Goal: Task Accomplishment & Management: Complete application form

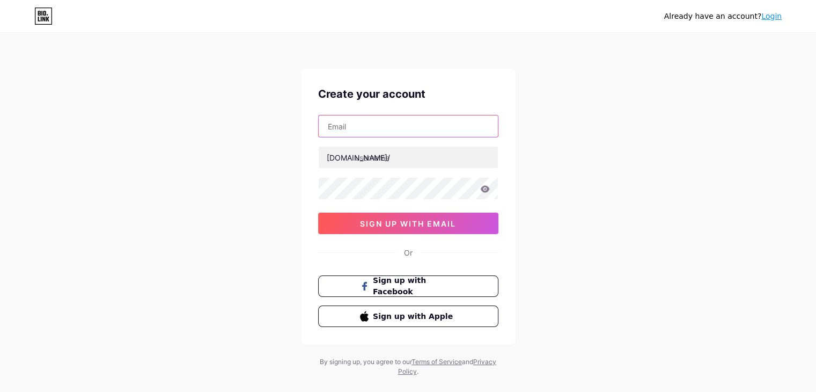
click at [371, 125] on input "text" at bounding box center [408, 125] width 179 height 21
type input "[EMAIL_ADDRESS][DOMAIN_NAME]"
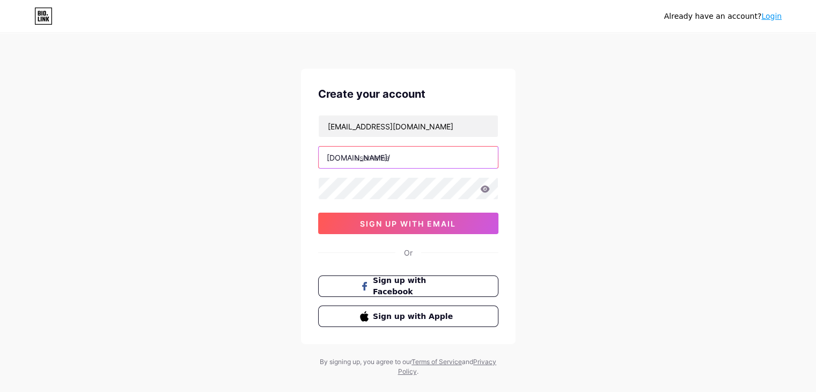
click at [382, 155] on input "text" at bounding box center [408, 157] width 179 height 21
type input "jonathandavid"
click at [485, 188] on icon at bounding box center [484, 188] width 9 height 7
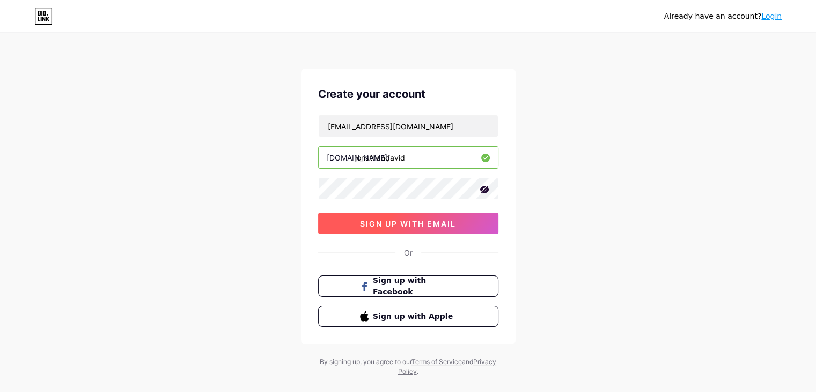
click at [411, 224] on span "sign up with email" at bounding box center [408, 223] width 96 height 9
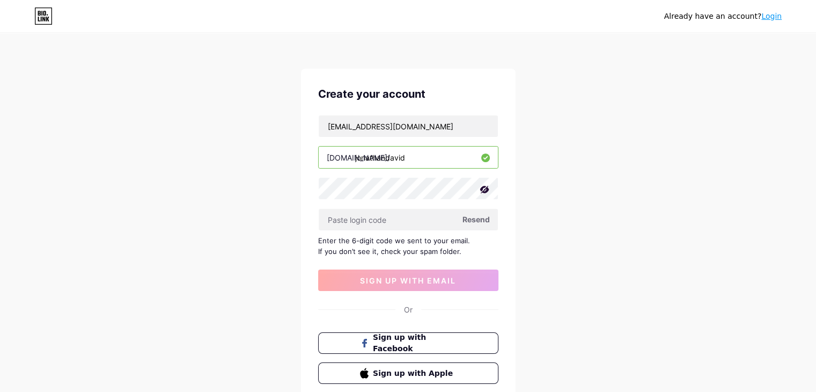
click at [480, 218] on span "Resend" at bounding box center [476, 219] width 27 height 11
paste input "383982"
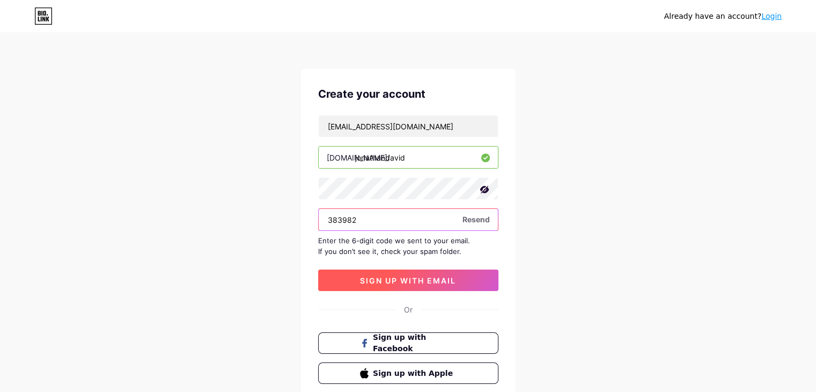
type input "383982"
click at [425, 280] on span "sign up with email" at bounding box center [408, 280] width 96 height 9
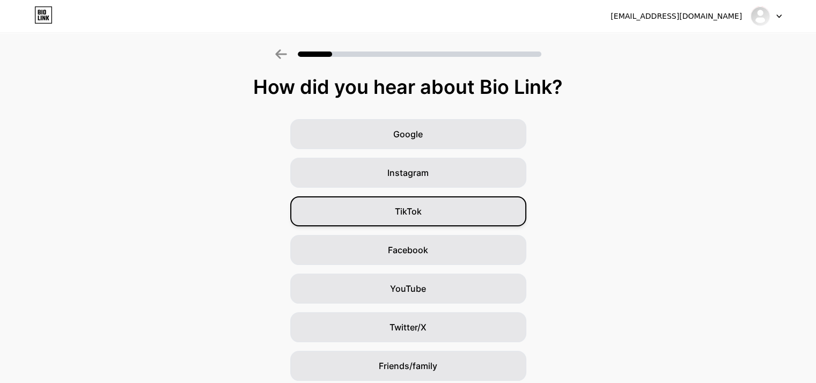
click at [437, 216] on div "TikTok" at bounding box center [408, 211] width 236 height 30
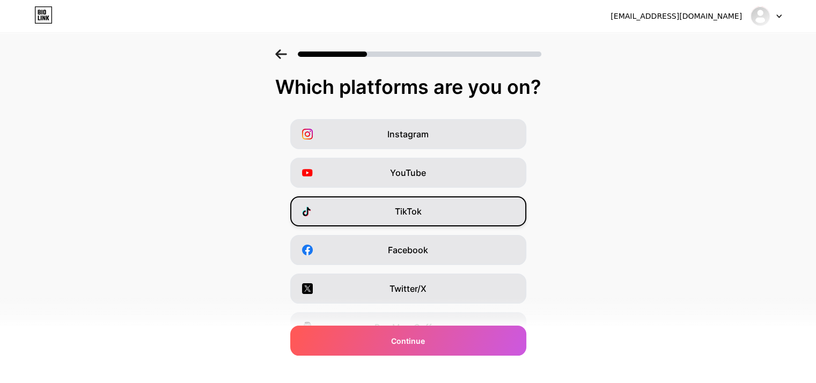
click at [469, 218] on div "TikTok" at bounding box center [408, 211] width 236 height 30
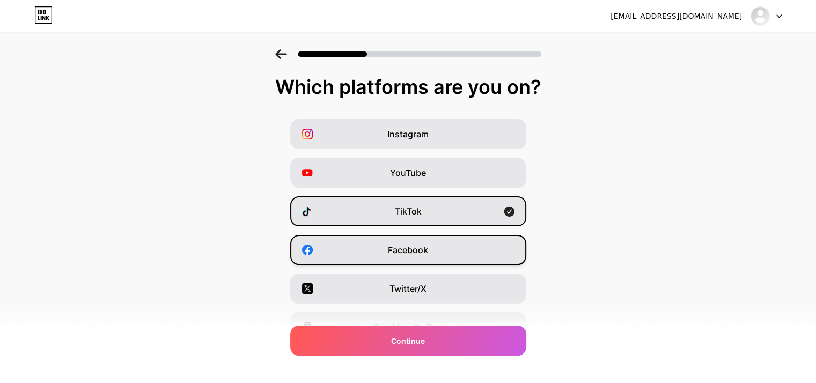
click at [491, 244] on div "Facebook" at bounding box center [408, 250] width 236 height 30
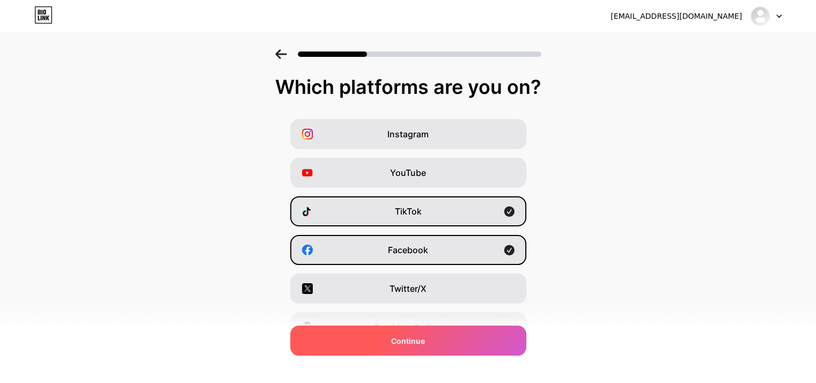
click at [487, 341] on div "Continue" at bounding box center [408, 341] width 236 height 30
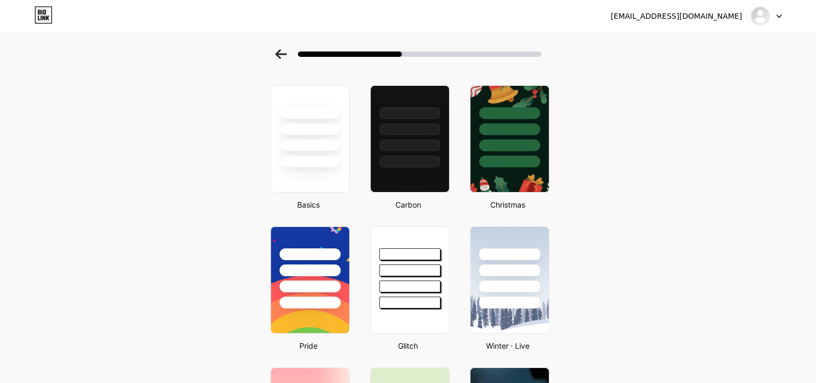
scroll to position [20, 0]
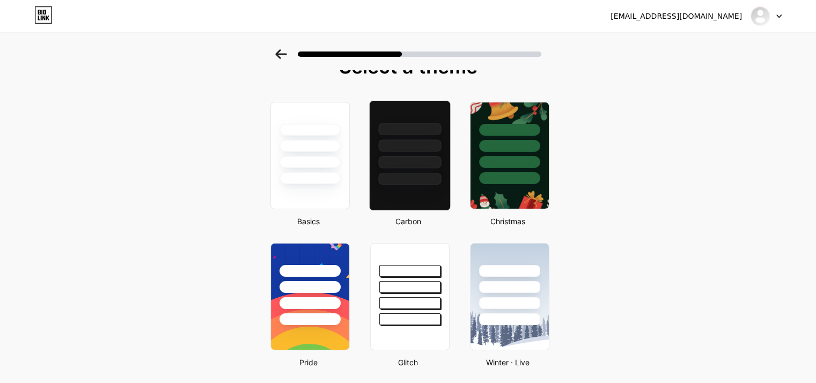
click at [413, 166] on div at bounding box center [409, 162] width 63 height 12
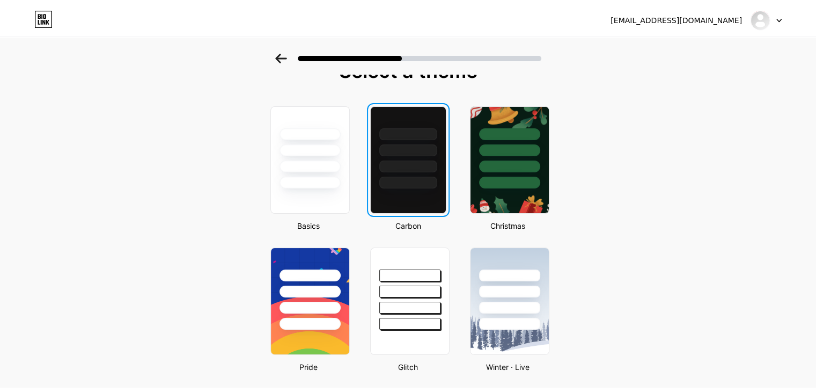
scroll to position [0, 0]
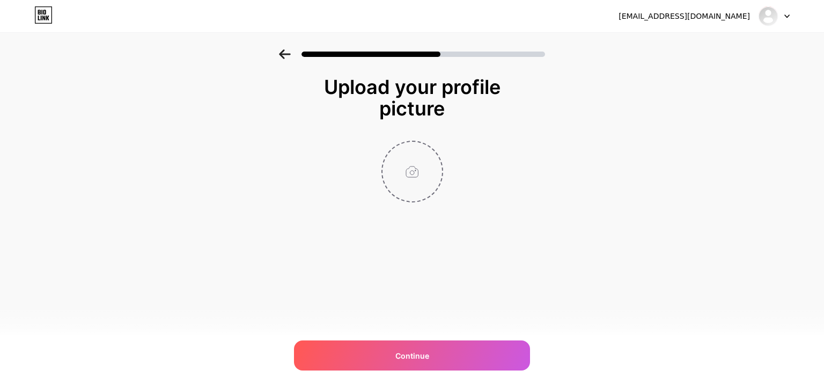
click at [408, 185] on input "file" at bounding box center [413, 172] width 60 height 60
type input "C:\fakepath\GEST SPEAKER (3).png"
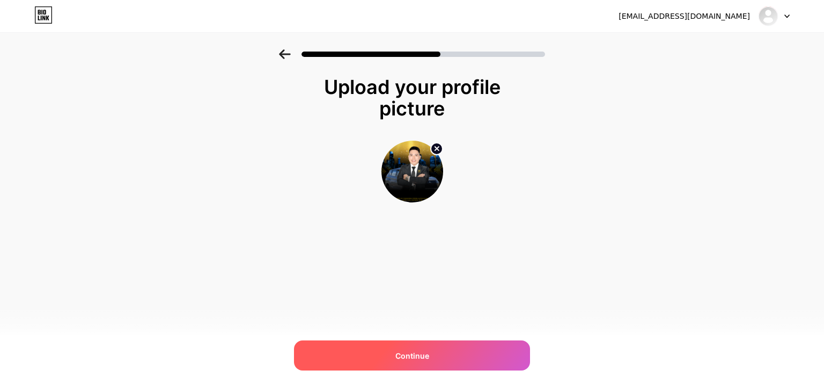
click at [498, 353] on div "Continue" at bounding box center [412, 355] width 236 height 30
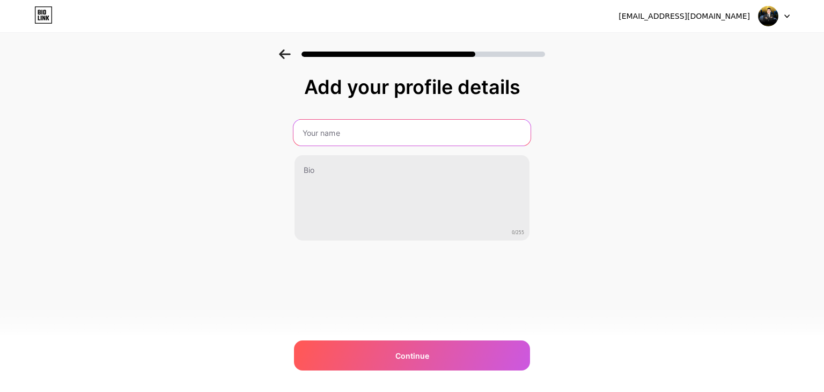
click at [417, 137] on input "text" at bounding box center [412, 133] width 237 height 26
type input "[PERSON_NAME]"
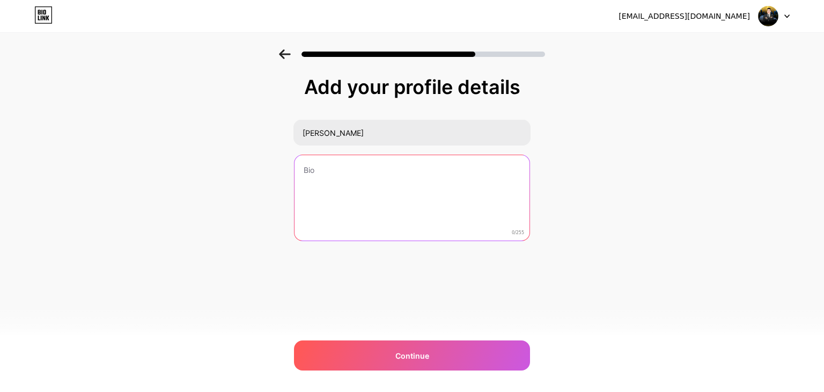
click at [372, 182] on textarea at bounding box center [412, 198] width 235 height 86
click at [329, 167] on textarea at bounding box center [412, 198] width 235 height 86
click at [304, 171] on textarea "Coach | Mentor | Motivational Speaker" at bounding box center [412, 198] width 237 height 87
click at [341, 183] on textarea "Kingdom Ambassador | Coach | Mentor | Motivational Speaker" at bounding box center [412, 198] width 237 height 87
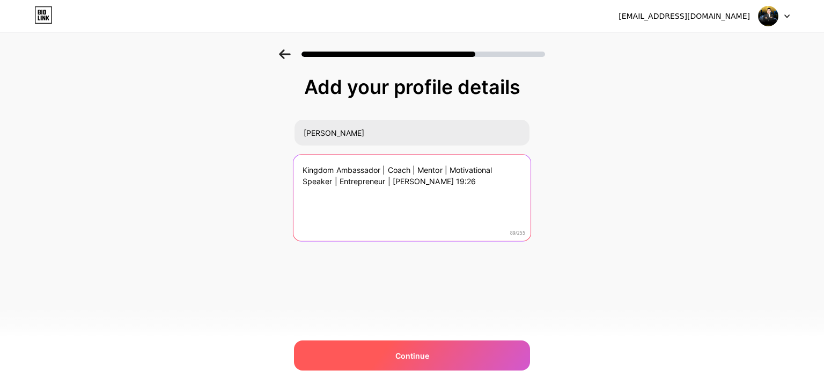
type textarea "Kingdom Ambassador | Coach | Mentor | Motivational Speaker | Entrepreneur | [PE…"
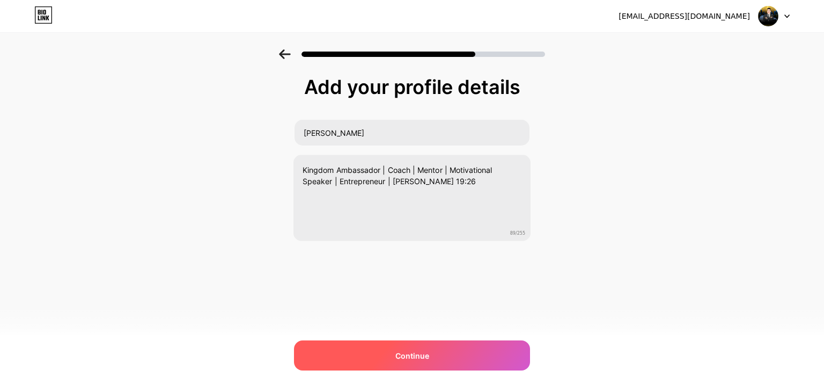
click at [470, 361] on div "Continue" at bounding box center [412, 355] width 236 height 30
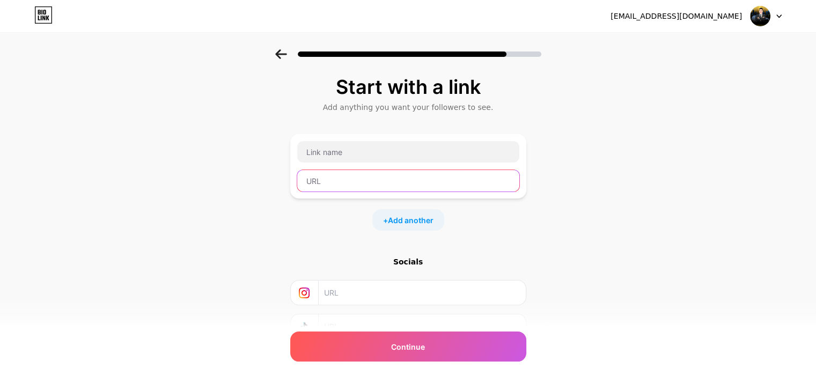
click at [381, 183] on input "text" at bounding box center [408, 180] width 222 height 21
paste input "[URL][DOMAIN_NAME]"
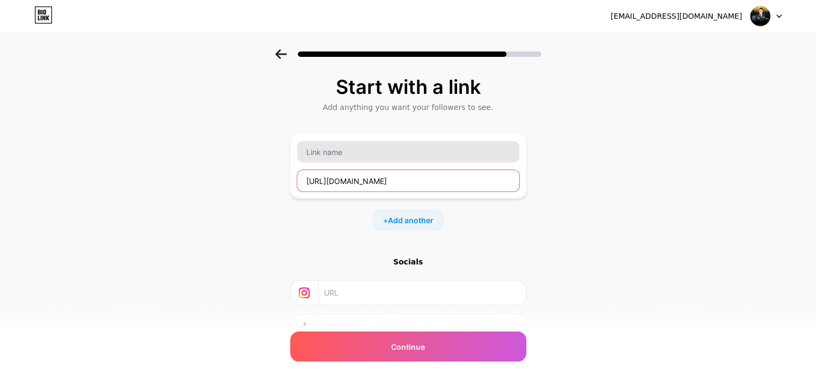
type input "[URL][DOMAIN_NAME]"
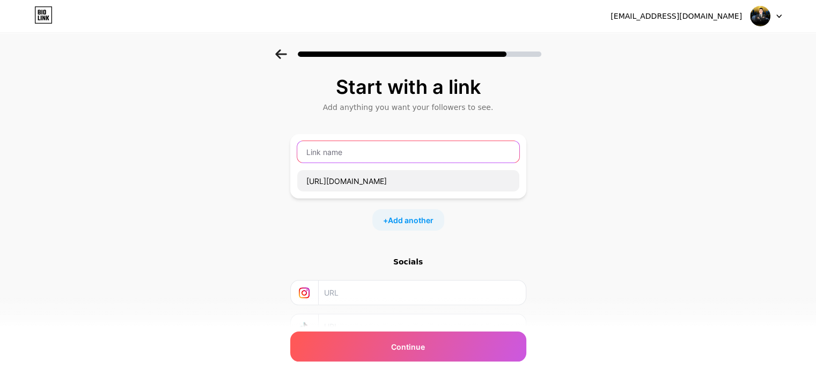
click at [375, 156] on input "text" at bounding box center [408, 151] width 222 height 21
type input "Message Me"
click at [521, 265] on div "Socials" at bounding box center [408, 262] width 236 height 11
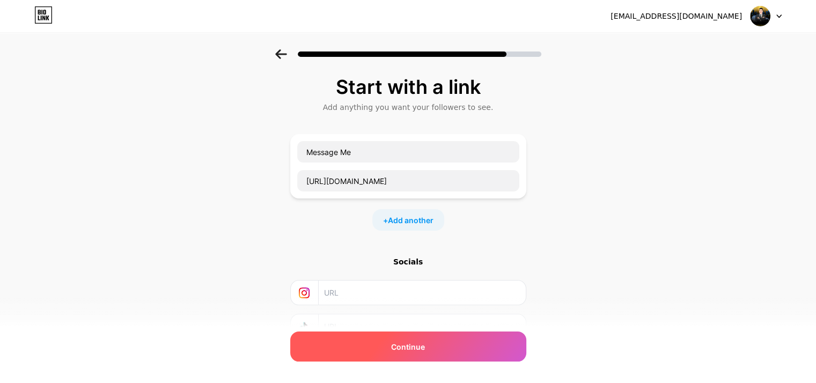
click at [474, 348] on div "Continue" at bounding box center [408, 347] width 236 height 30
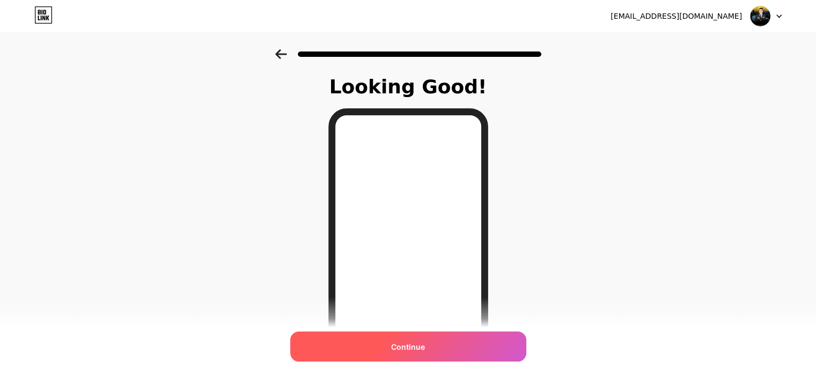
click at [462, 346] on div "Continue" at bounding box center [408, 347] width 236 height 30
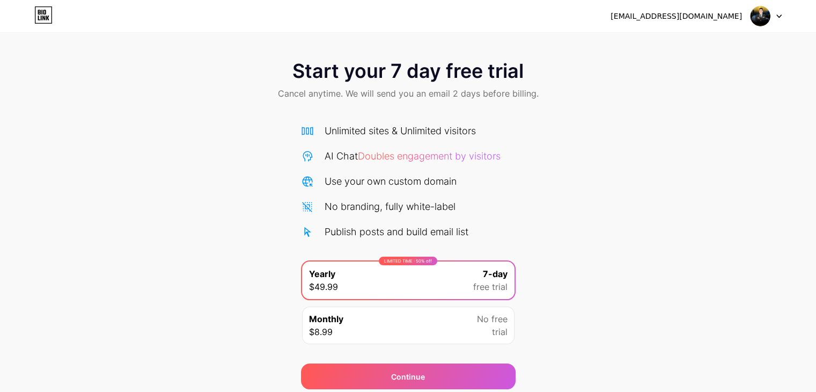
click at [42, 17] on icon at bounding box center [43, 18] width 3 height 5
click at [46, 18] on icon at bounding box center [47, 18] width 3 height 5
click at [778, 15] on icon at bounding box center [779, 16] width 5 height 4
